Goal: Entertainment & Leisure: Consume media (video, audio)

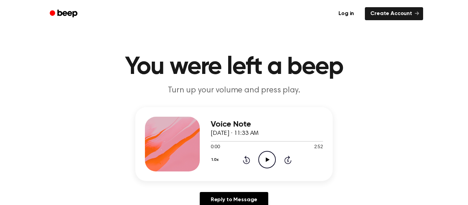
click at [263, 155] on icon "Play Audio" at bounding box center [266, 159] width 17 height 17
click at [263, 155] on icon "Pause Audio" at bounding box center [266, 159] width 17 height 17
click at [263, 155] on icon "Play Audio" at bounding box center [266, 159] width 17 height 17
click at [263, 155] on icon "Pause Audio" at bounding box center [266, 159] width 17 height 17
click at [263, 155] on icon "Play Audio" at bounding box center [266, 159] width 17 height 17
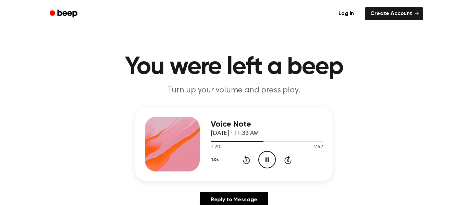
click at [263, 155] on icon "Pause Audio" at bounding box center [266, 159] width 17 height 17
click at [263, 155] on icon "Play Audio" at bounding box center [266, 159] width 17 height 17
click at [263, 155] on icon "Pause Audio" at bounding box center [266, 159] width 17 height 17
click at [263, 155] on icon "Play Audio" at bounding box center [266, 159] width 17 height 17
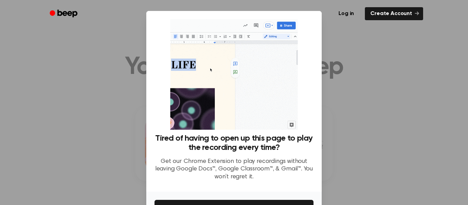
click at [367, 127] on div at bounding box center [234, 102] width 468 height 205
click at [364, 124] on div at bounding box center [234, 102] width 468 height 205
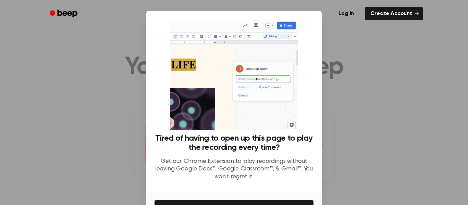
click at [428, 50] on div at bounding box center [234, 102] width 468 height 205
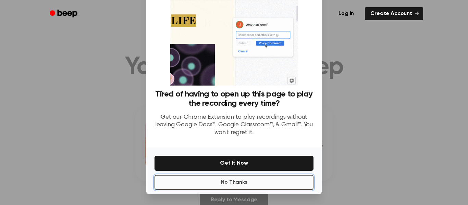
click at [232, 187] on button "No Thanks" at bounding box center [234, 182] width 159 height 15
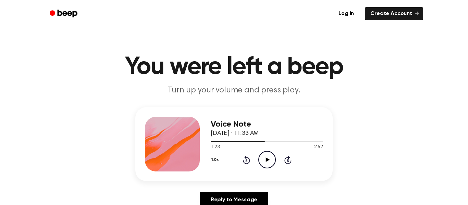
click at [260, 158] on icon "Play Audio" at bounding box center [266, 159] width 17 height 17
click at [260, 158] on icon "Pause Audio" at bounding box center [266, 159] width 17 height 17
click at [247, 159] on icon "Rewind 5 seconds" at bounding box center [247, 160] width 8 height 9
click at [269, 159] on icon "Play Audio" at bounding box center [266, 159] width 17 height 17
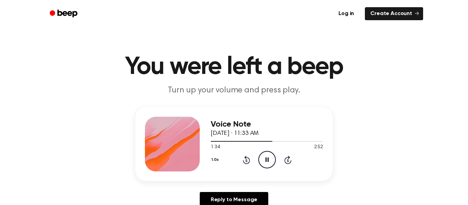
click at [269, 159] on icon "Pause Audio" at bounding box center [266, 159] width 17 height 17
click at [246, 159] on icon at bounding box center [246, 160] width 7 height 8
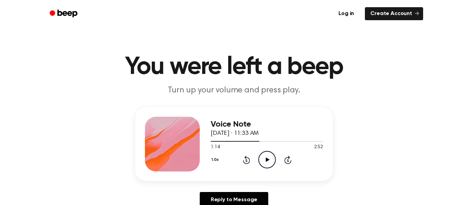
click at [271, 157] on icon "Play Audio" at bounding box center [266, 159] width 17 height 17
click at [271, 157] on icon "Pause Audio" at bounding box center [266, 159] width 17 height 17
click at [271, 158] on icon "Play Audio" at bounding box center [266, 159] width 17 height 17
click at [271, 158] on icon "Pause Audio" at bounding box center [266, 159] width 17 height 17
click at [271, 158] on icon "Play Audio" at bounding box center [266, 159] width 17 height 17
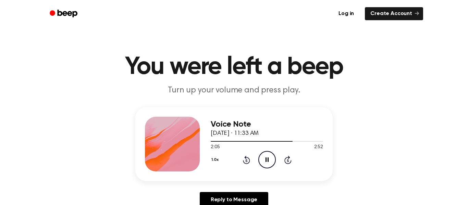
click at [271, 158] on icon "Pause Audio" at bounding box center [266, 159] width 17 height 17
click at [271, 158] on icon "Play Audio" at bounding box center [266, 159] width 17 height 17
click at [271, 158] on icon "Pause Audio" at bounding box center [266, 159] width 17 height 17
click at [271, 158] on icon "Play Audio" at bounding box center [266, 159] width 17 height 17
click at [259, 146] on div "2:17 2:52" at bounding box center [267, 147] width 112 height 7
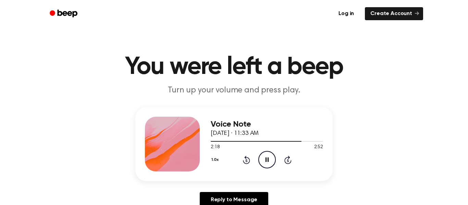
click at [270, 159] on icon "Pause Audio" at bounding box center [266, 159] width 17 height 17
click at [270, 159] on icon "Play Audio" at bounding box center [266, 159] width 17 height 17
click at [270, 159] on icon "Pause Audio" at bounding box center [266, 159] width 17 height 17
click at [273, 155] on icon "Play Audio" at bounding box center [266, 159] width 17 height 17
click at [273, 155] on icon "Pause Audio" at bounding box center [266, 159] width 17 height 17
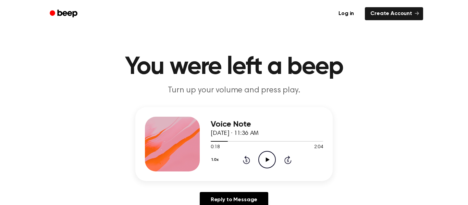
click at [273, 155] on icon "Play Audio" at bounding box center [266, 159] width 17 height 17
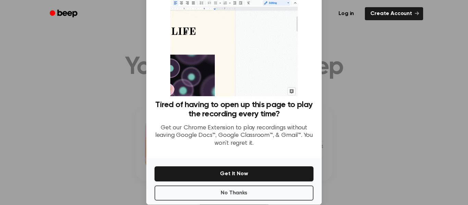
scroll to position [38, 0]
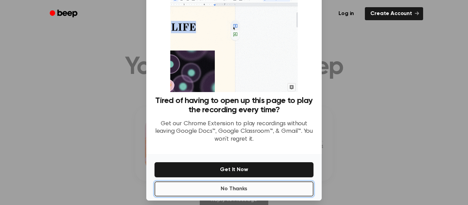
click at [283, 182] on button "No Thanks" at bounding box center [234, 189] width 159 height 15
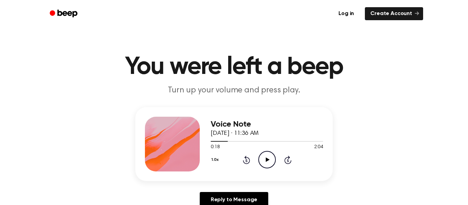
click at [269, 155] on icon "Play Audio" at bounding box center [266, 159] width 17 height 17
click at [269, 164] on icon "Pause Audio" at bounding box center [266, 159] width 17 height 17
click at [269, 164] on icon "Play Audio" at bounding box center [266, 159] width 17 height 17
click at [269, 164] on icon "Pause Audio" at bounding box center [266, 159] width 17 height 17
click at [269, 164] on icon "Play Audio" at bounding box center [266, 159] width 17 height 17
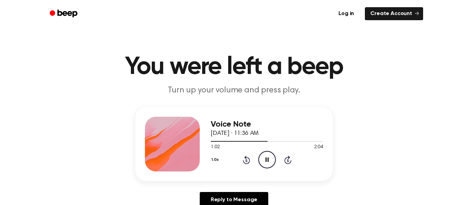
click at [269, 164] on icon "Pause Audio" at bounding box center [266, 159] width 17 height 17
click at [269, 164] on icon "Play Audio" at bounding box center [266, 159] width 17 height 17
click at [269, 164] on icon "Pause Audio" at bounding box center [266, 159] width 17 height 17
